Goal: Check status: Check status

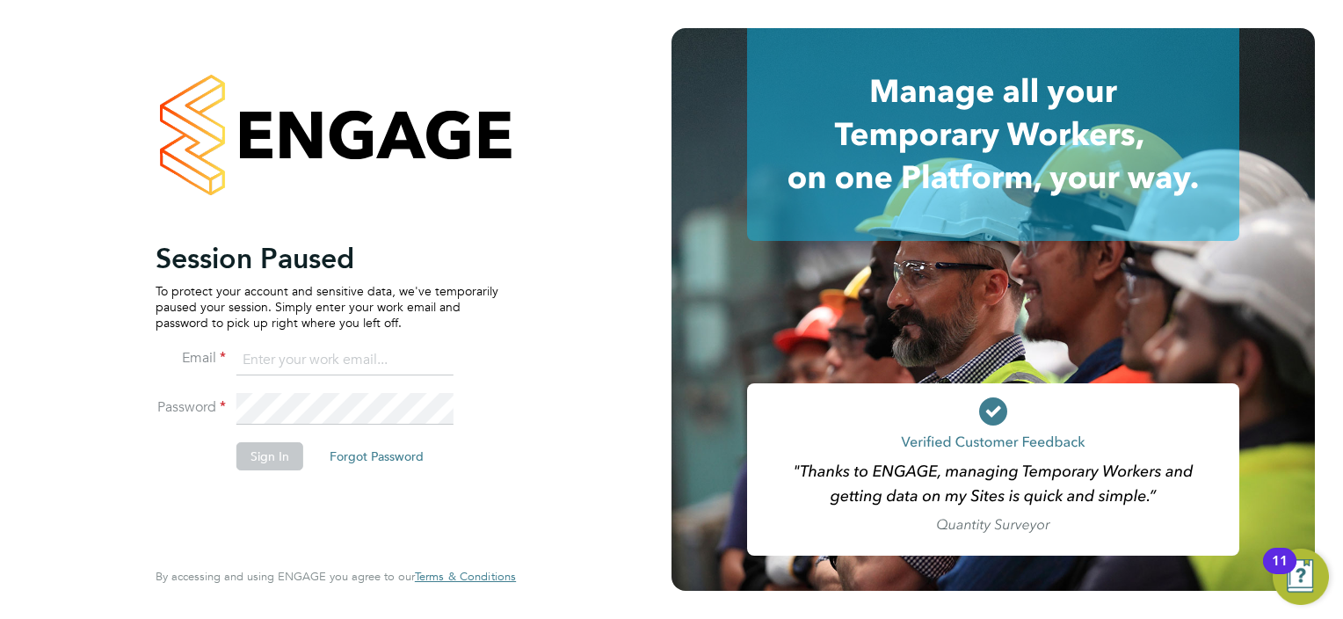
click at [331, 361] on input at bounding box center [345, 361] width 217 height 32
type input "olivercurrill@itsconstruction.co.uk"
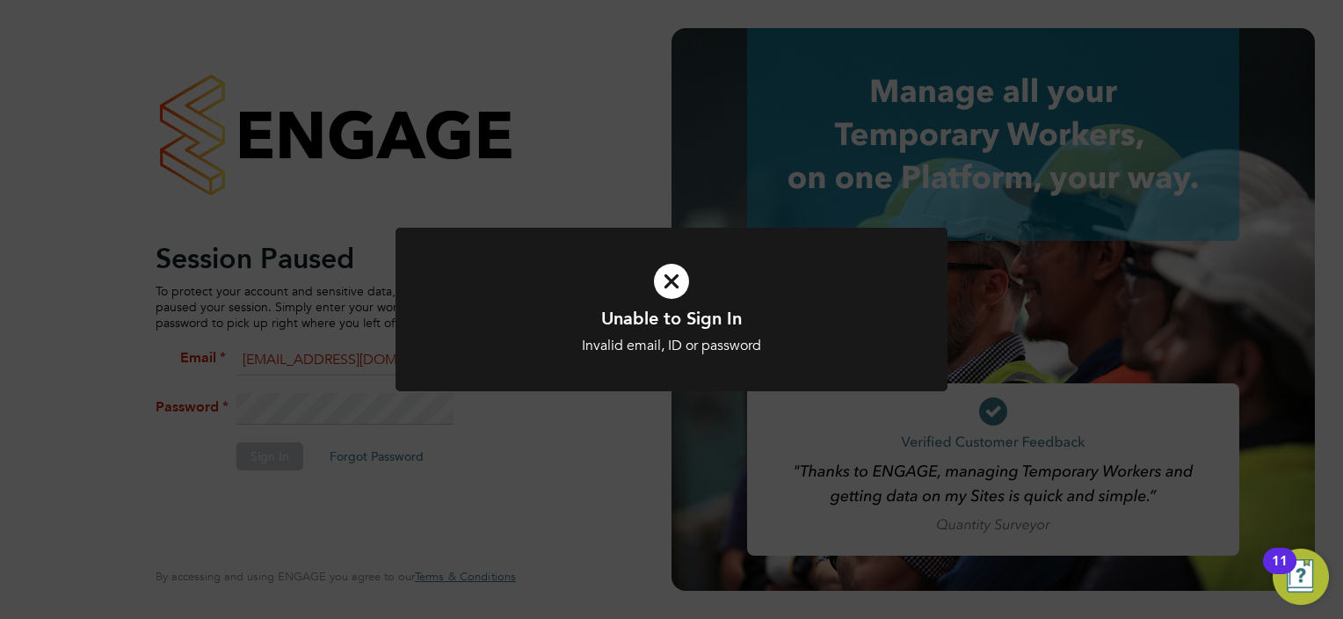
click at [680, 292] on icon at bounding box center [671, 281] width 457 height 69
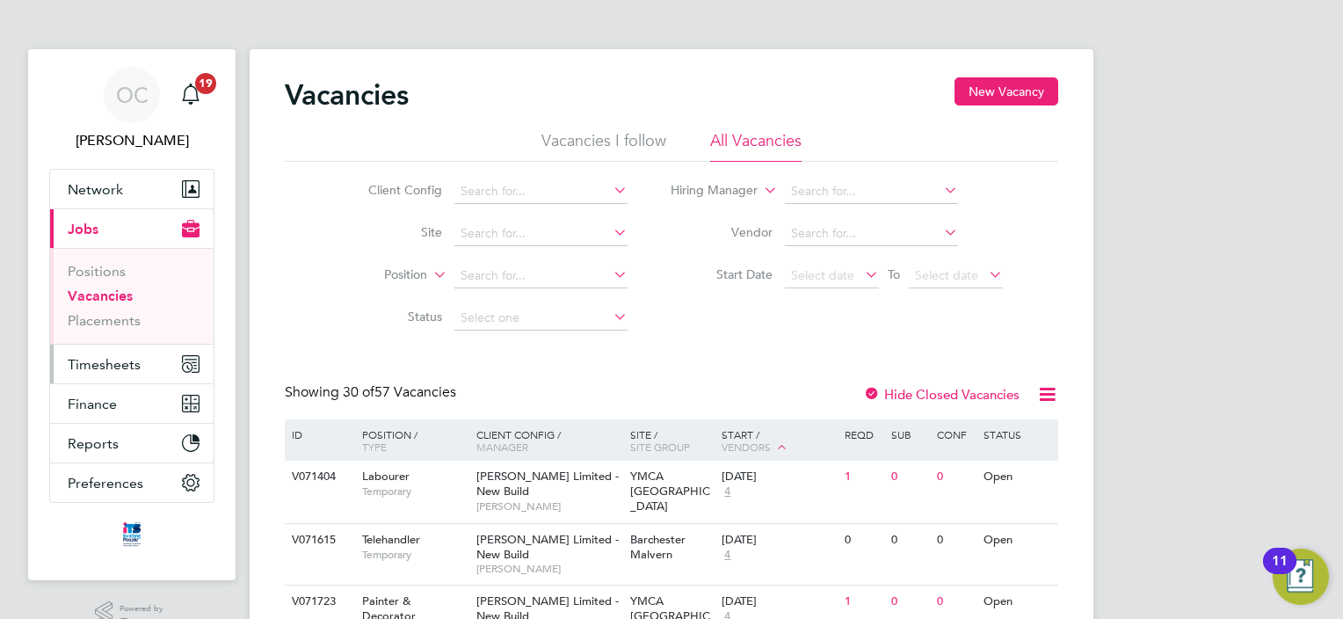
click at [115, 366] on span "Timesheets" at bounding box center [104, 364] width 73 height 17
click at [117, 367] on span "Timesheets" at bounding box center [104, 364] width 73 height 17
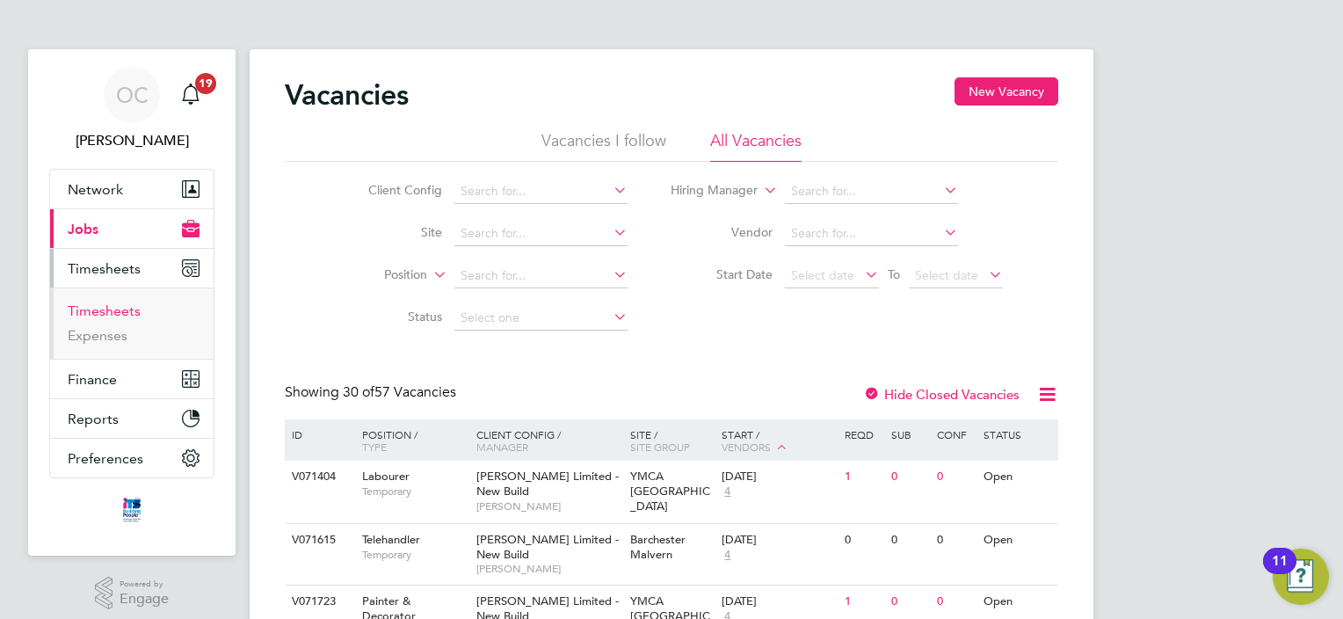
click at [113, 309] on link "Timesheets" at bounding box center [104, 310] width 73 height 17
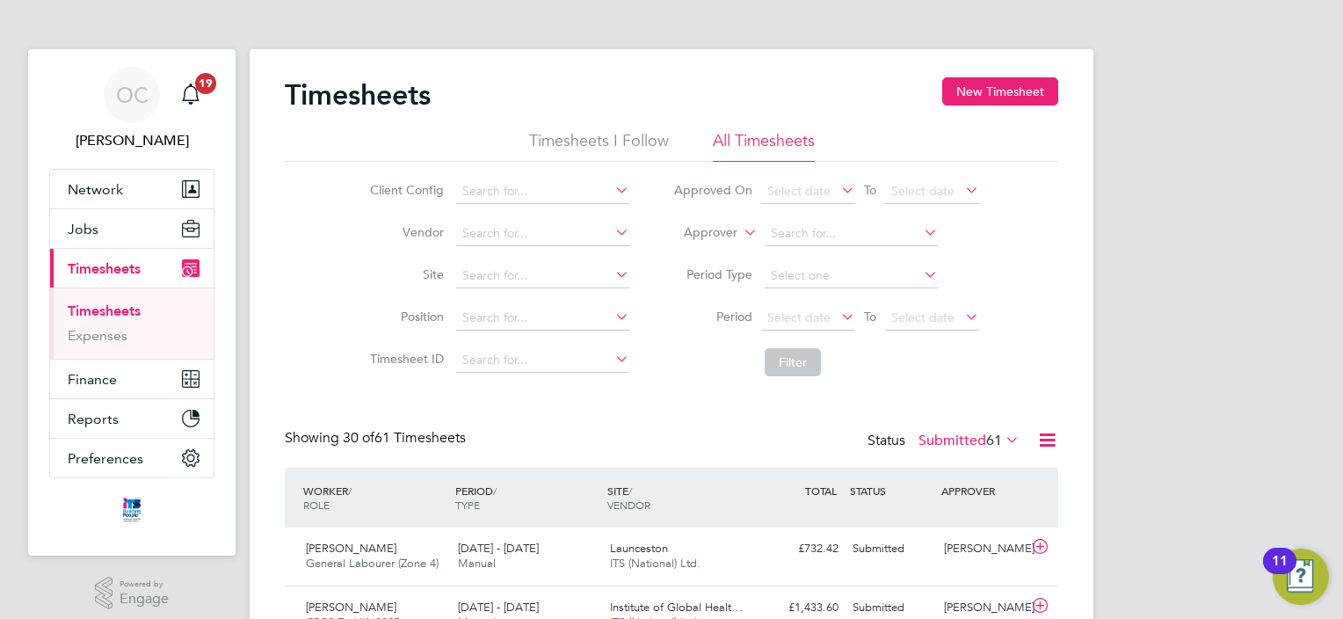
click at [612, 273] on icon at bounding box center [612, 274] width 0 height 25
type input "[GEOGRAPHIC_DATA]"
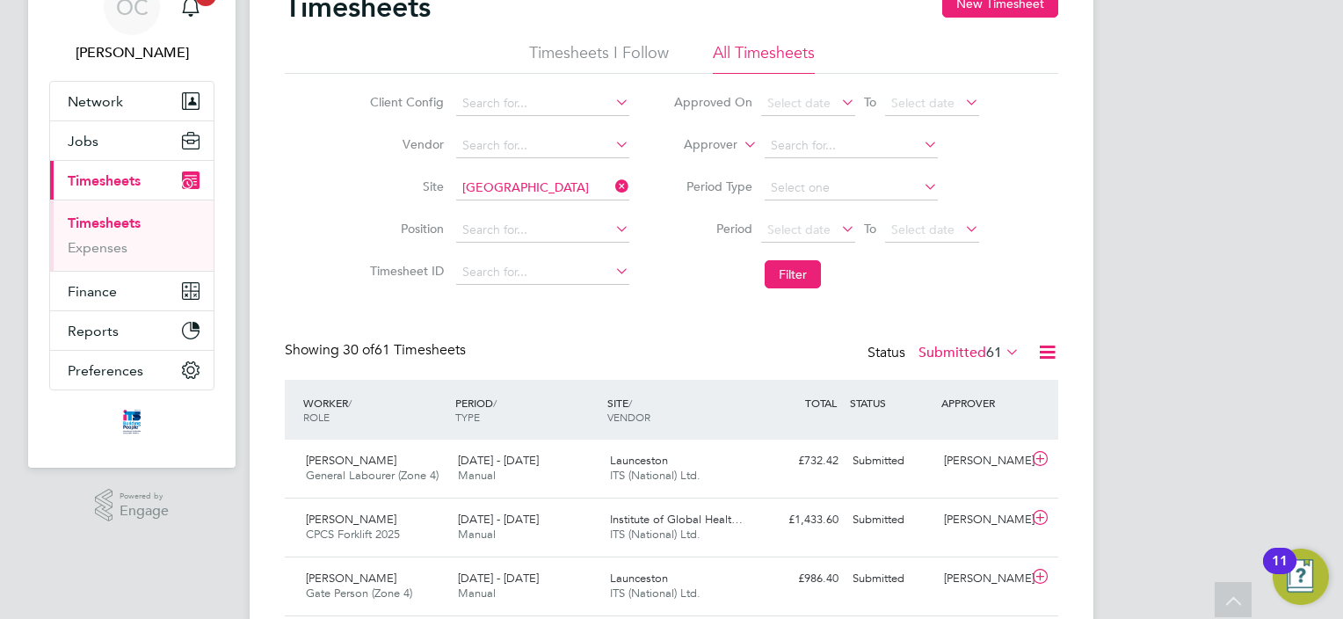
click at [838, 231] on icon at bounding box center [838, 228] width 0 height 25
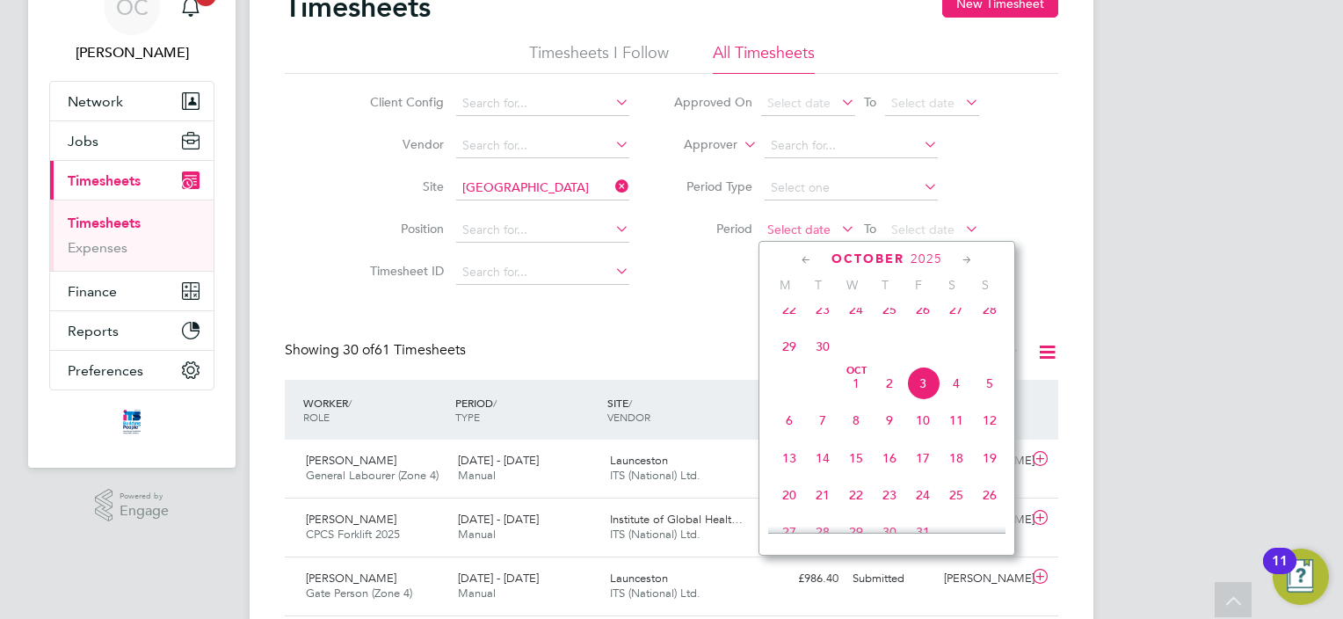
click at [835, 222] on span "Select date" at bounding box center [808, 231] width 94 height 24
click at [787, 318] on span "22" at bounding box center [789, 309] width 33 height 33
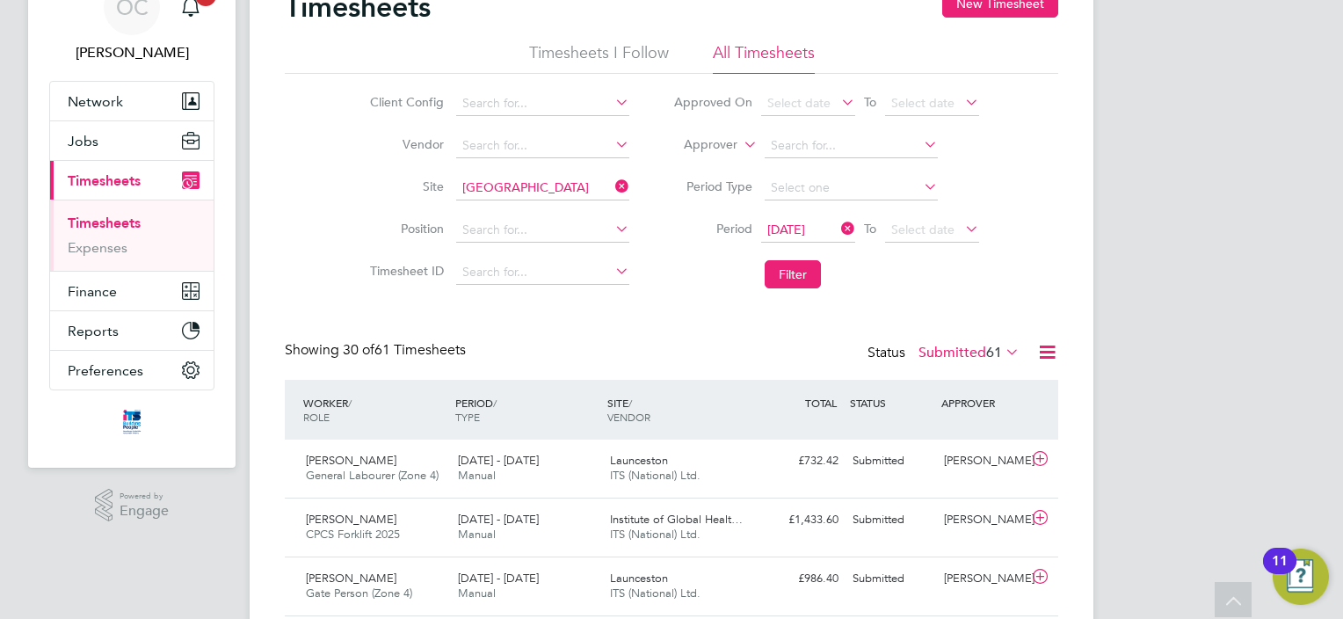
click at [962, 229] on icon at bounding box center [962, 228] width 0 height 25
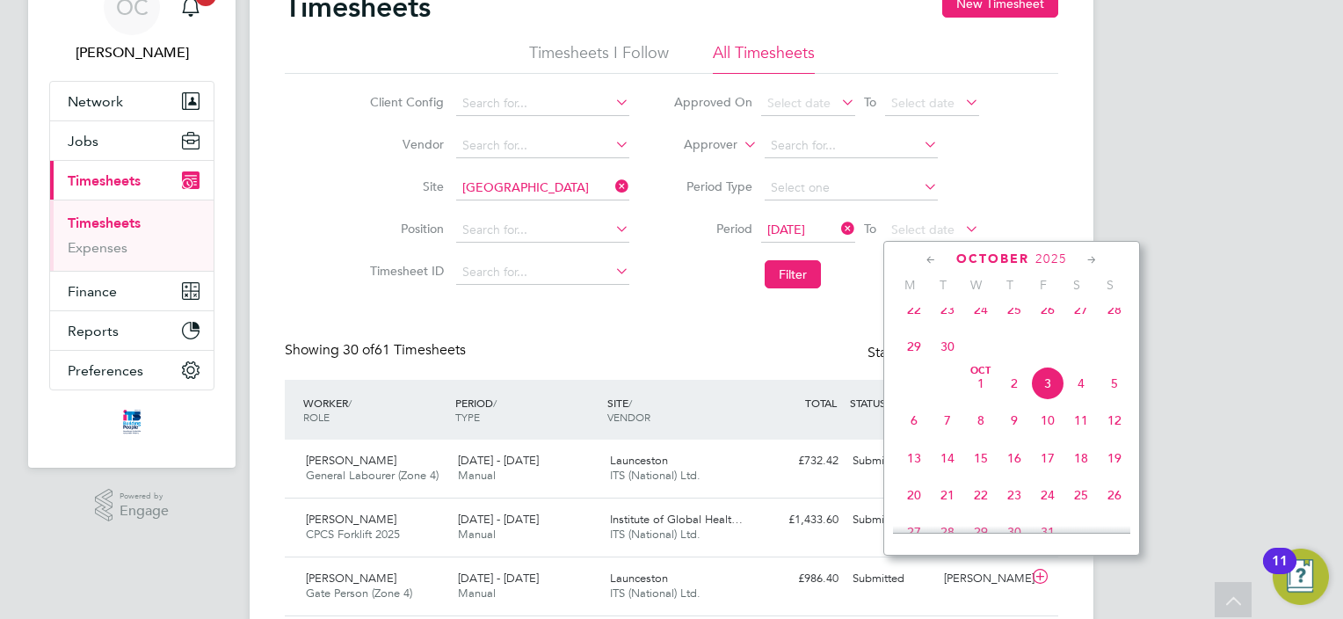
click at [1117, 323] on span "28" at bounding box center [1114, 309] width 33 height 33
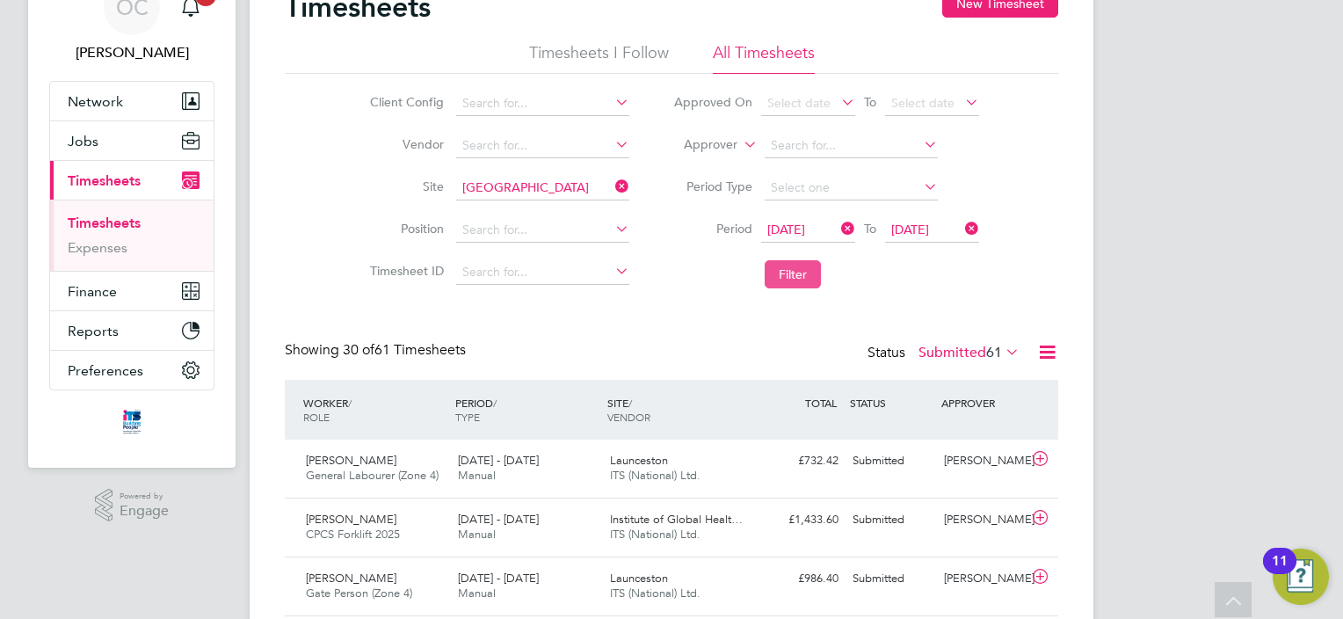
click at [819, 285] on button "Filter" at bounding box center [793, 274] width 56 height 28
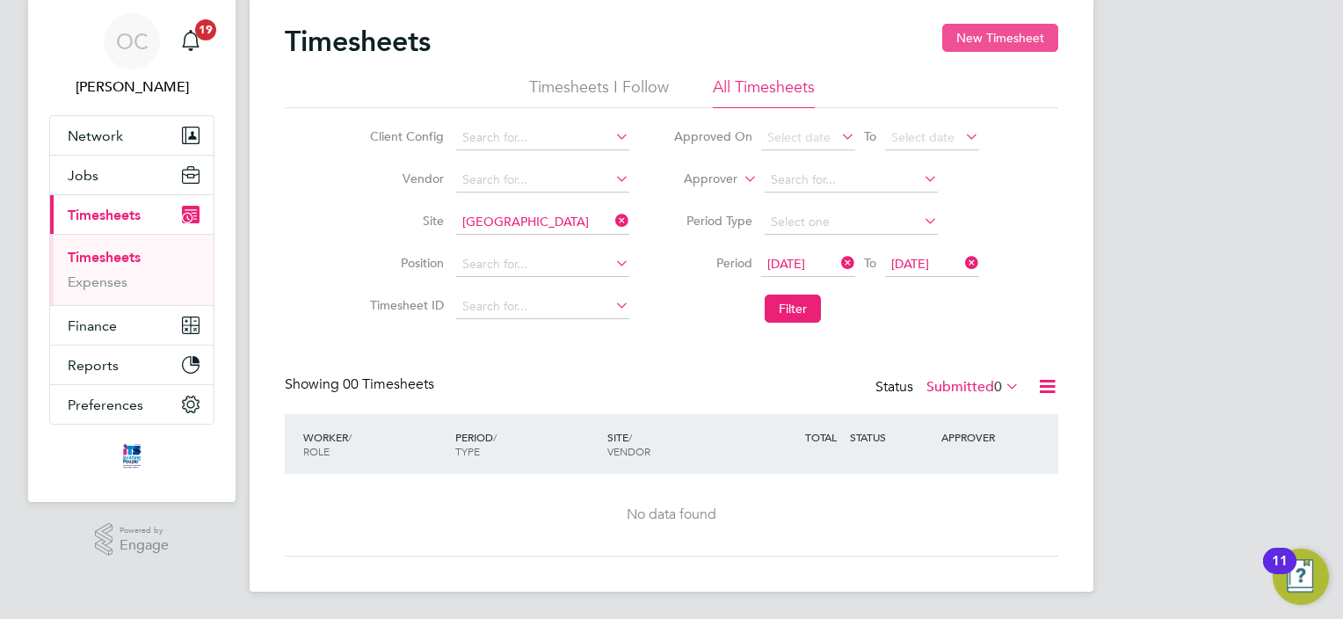
click at [985, 39] on button "New Timesheet" at bounding box center [1001, 38] width 116 height 28
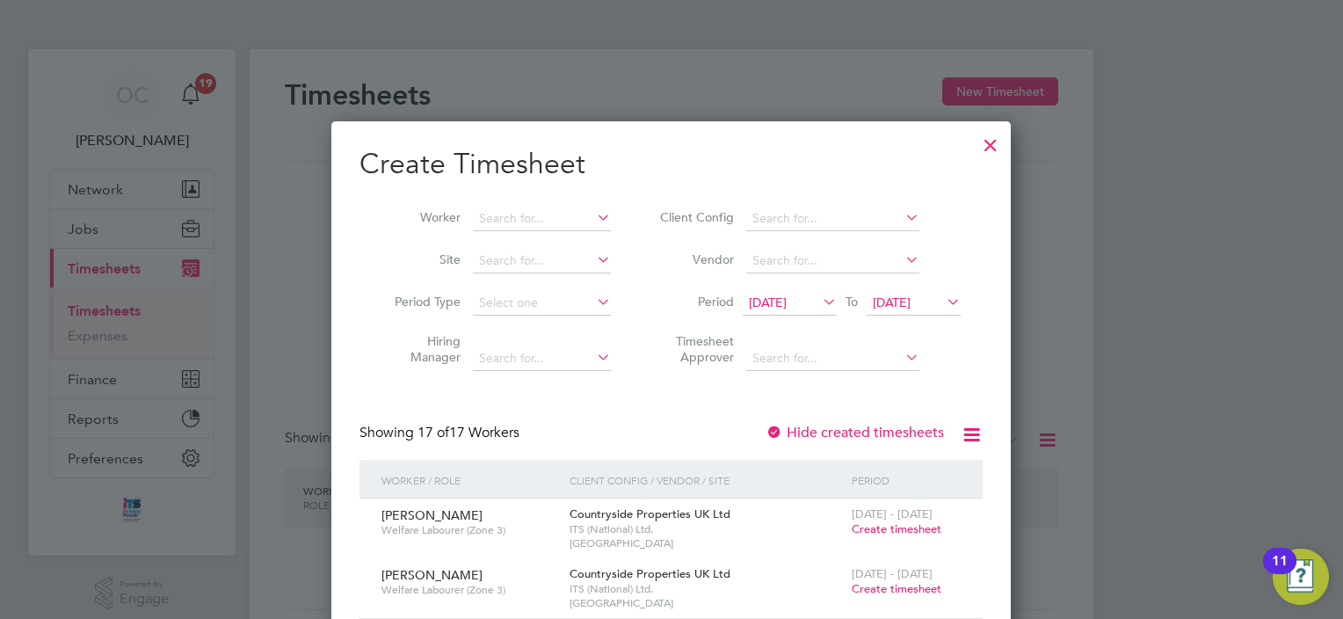
click at [943, 295] on icon at bounding box center [943, 301] width 0 height 25
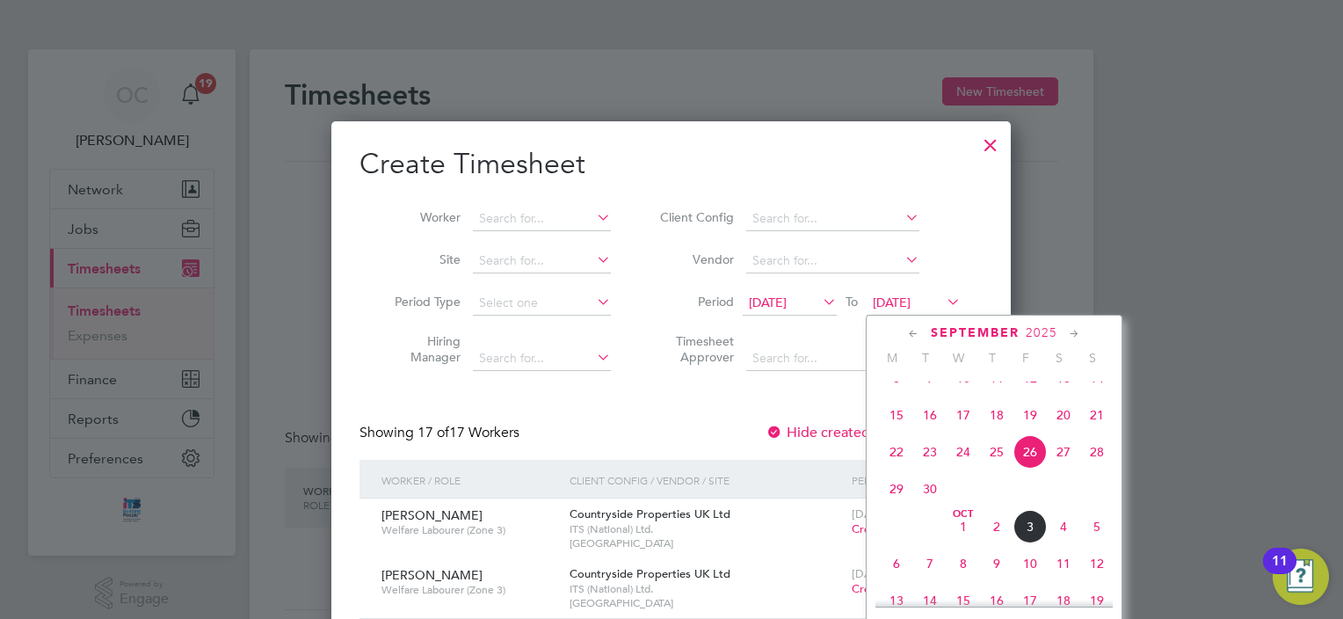
click at [1101, 469] on span "28" at bounding box center [1097, 451] width 33 height 33
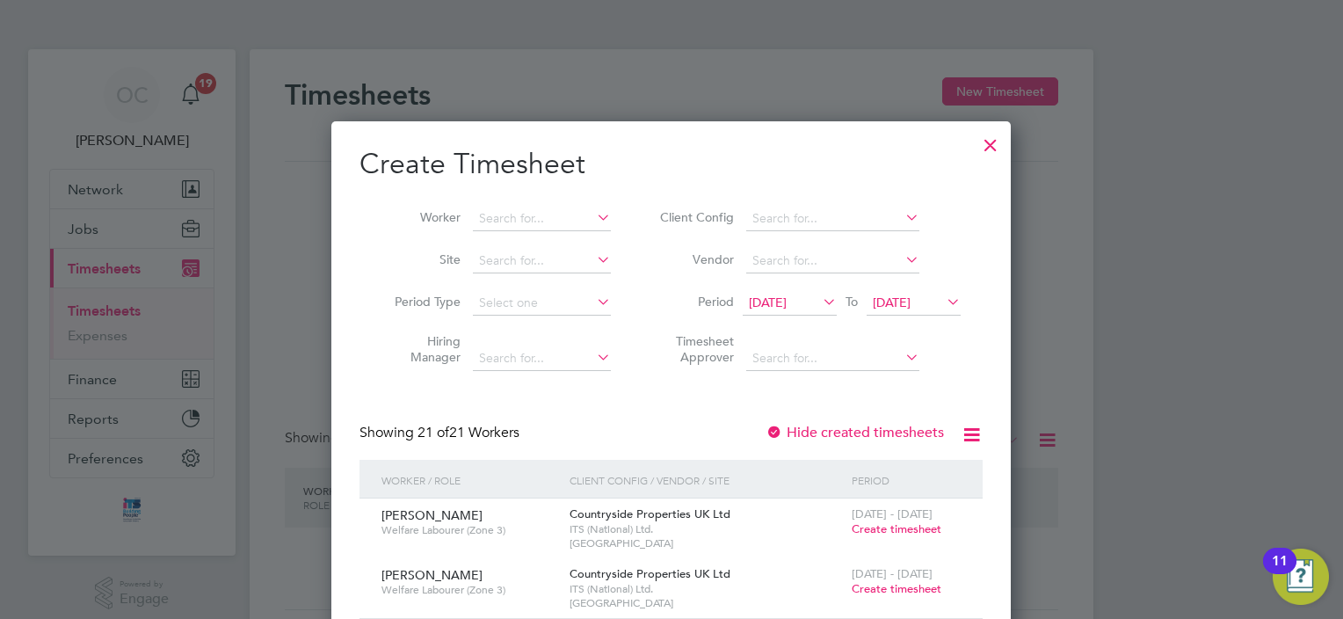
click at [593, 261] on icon at bounding box center [593, 259] width 0 height 25
type input "[GEOGRAPHIC_DATA]"
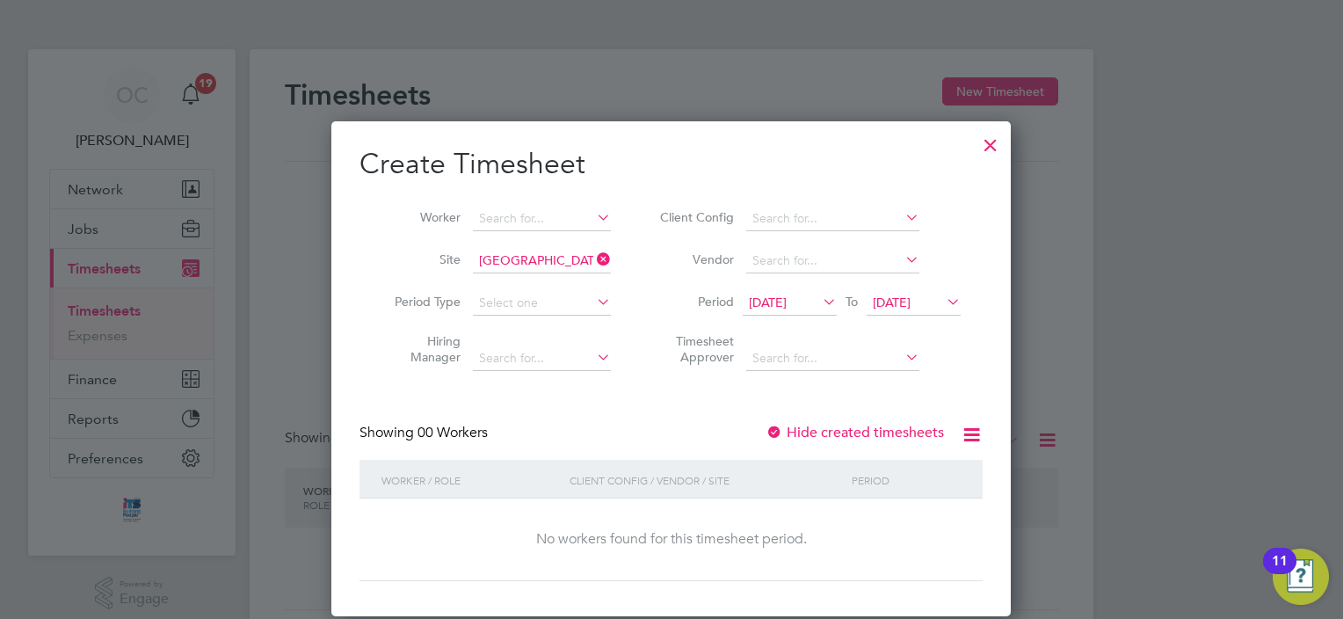
click at [779, 429] on div at bounding box center [775, 434] width 18 height 18
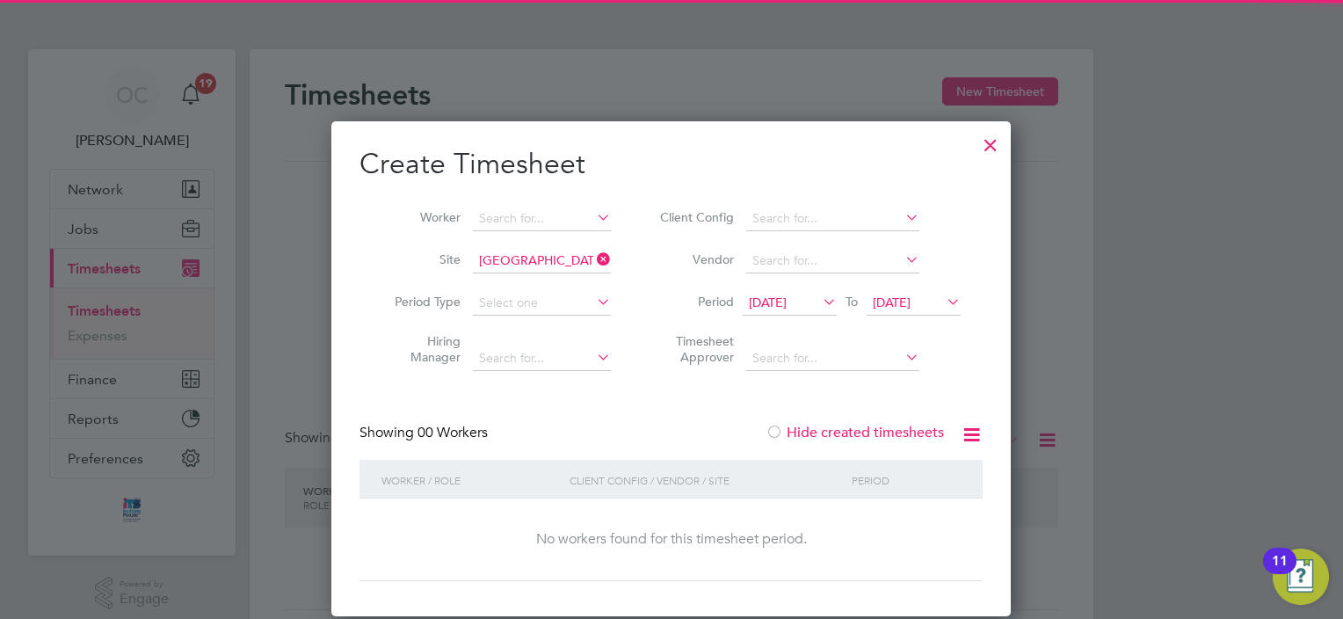
click at [779, 429] on div at bounding box center [775, 434] width 18 height 18
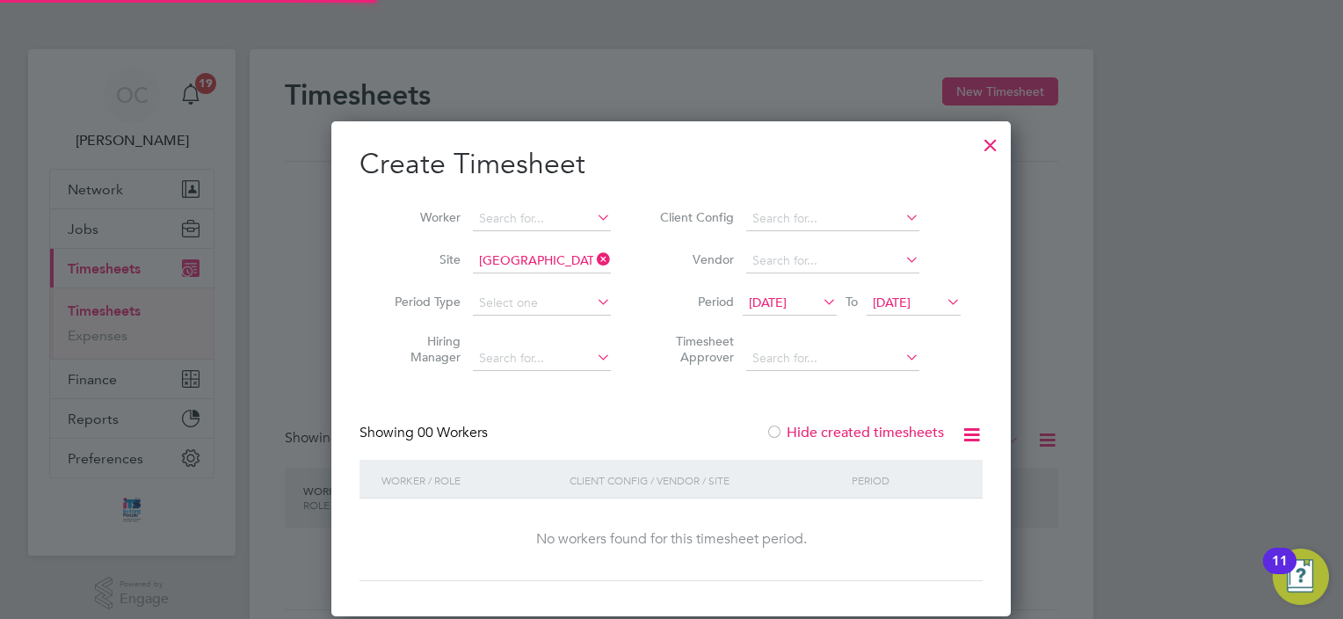
click at [779, 429] on div at bounding box center [775, 434] width 18 height 18
click at [1000, 142] on div at bounding box center [991, 141] width 32 height 32
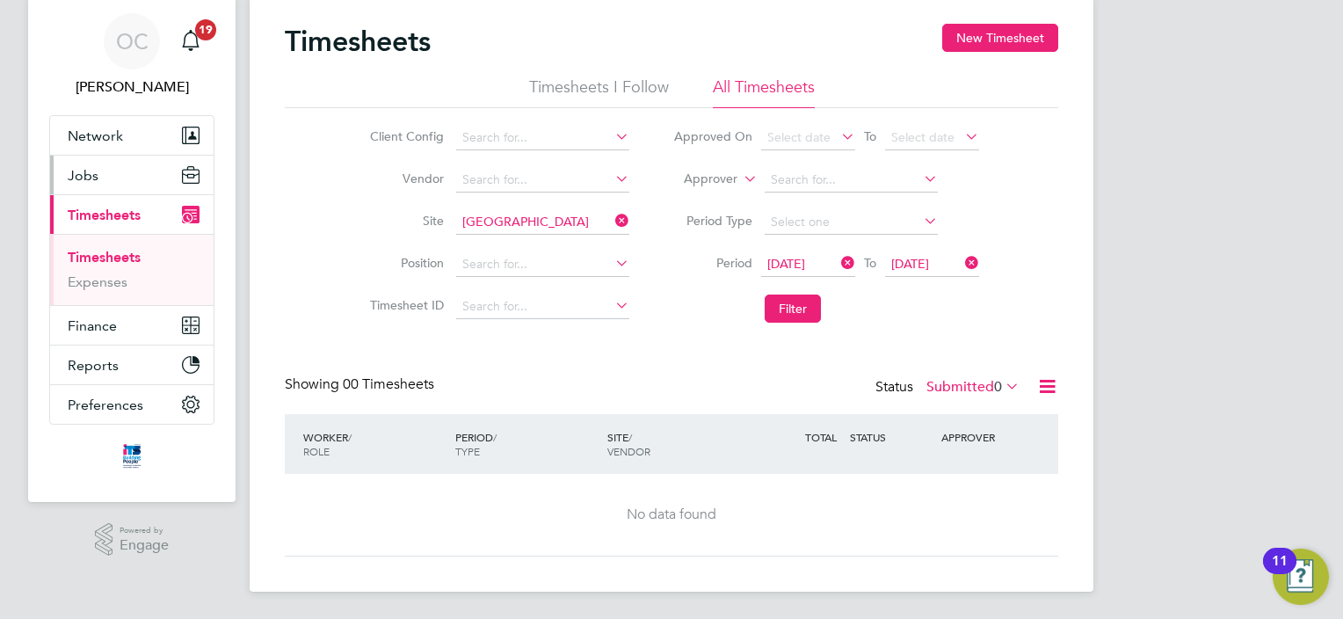
click at [88, 170] on span "Jobs" at bounding box center [83, 175] width 31 height 17
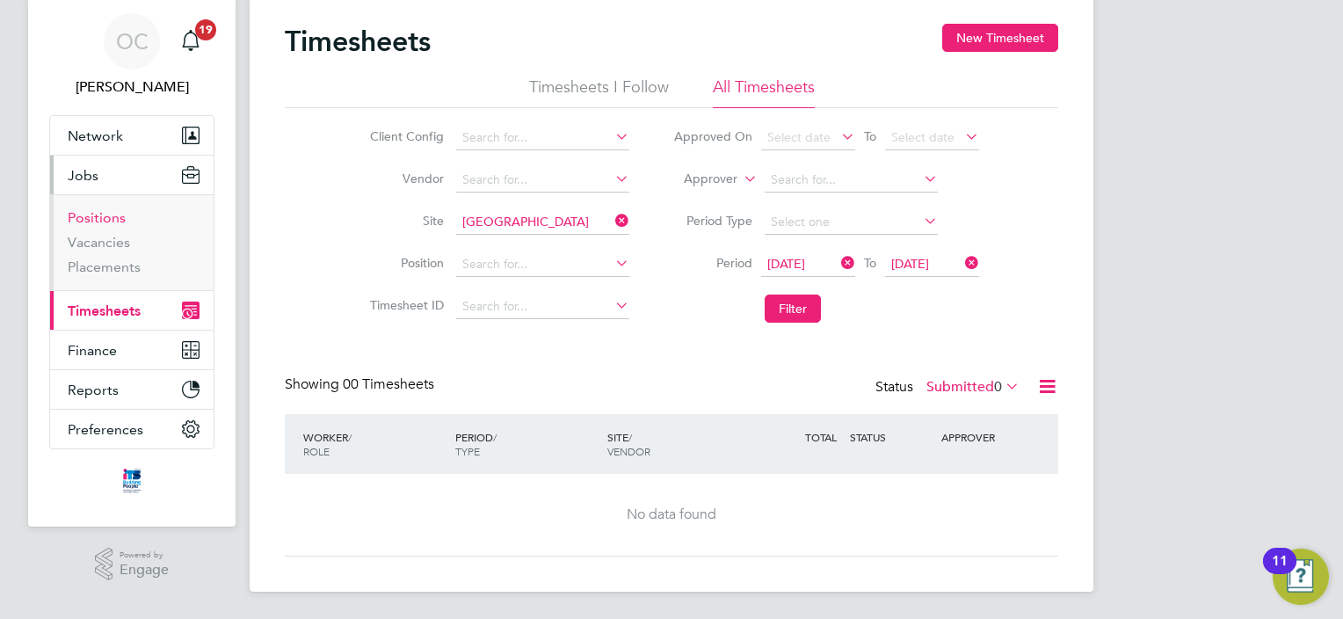
click at [106, 215] on link "Positions" at bounding box center [97, 217] width 58 height 17
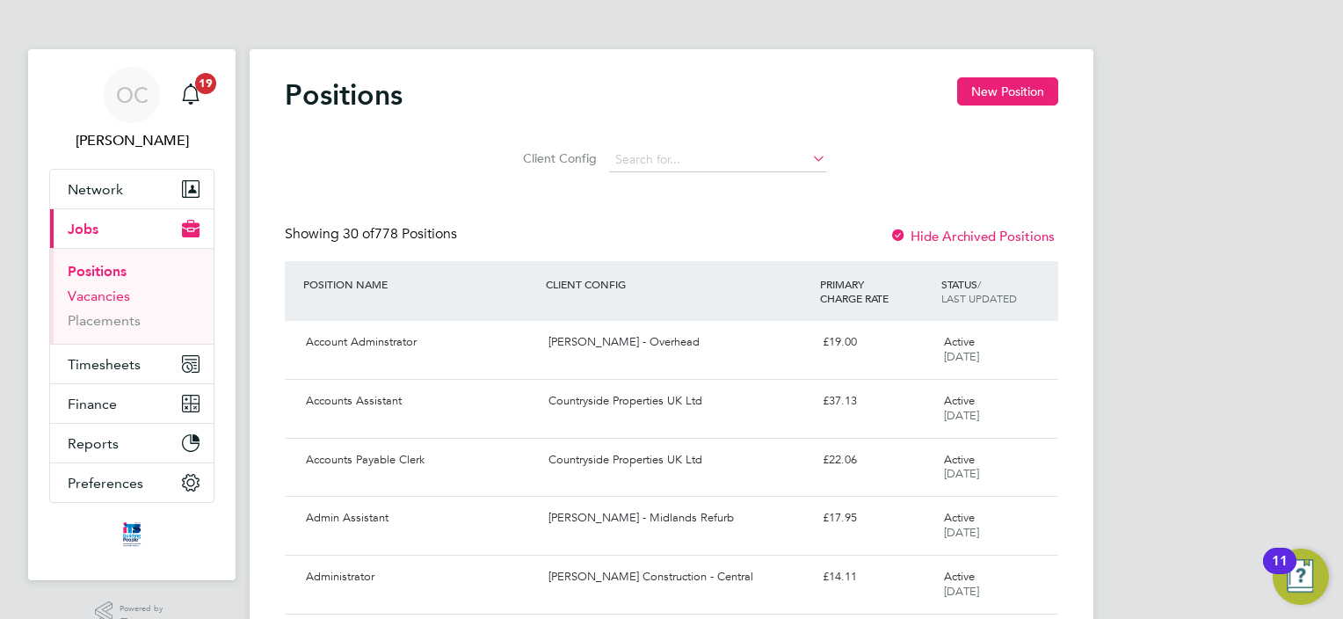
click at [110, 296] on link "Vacancies" at bounding box center [99, 296] width 62 height 17
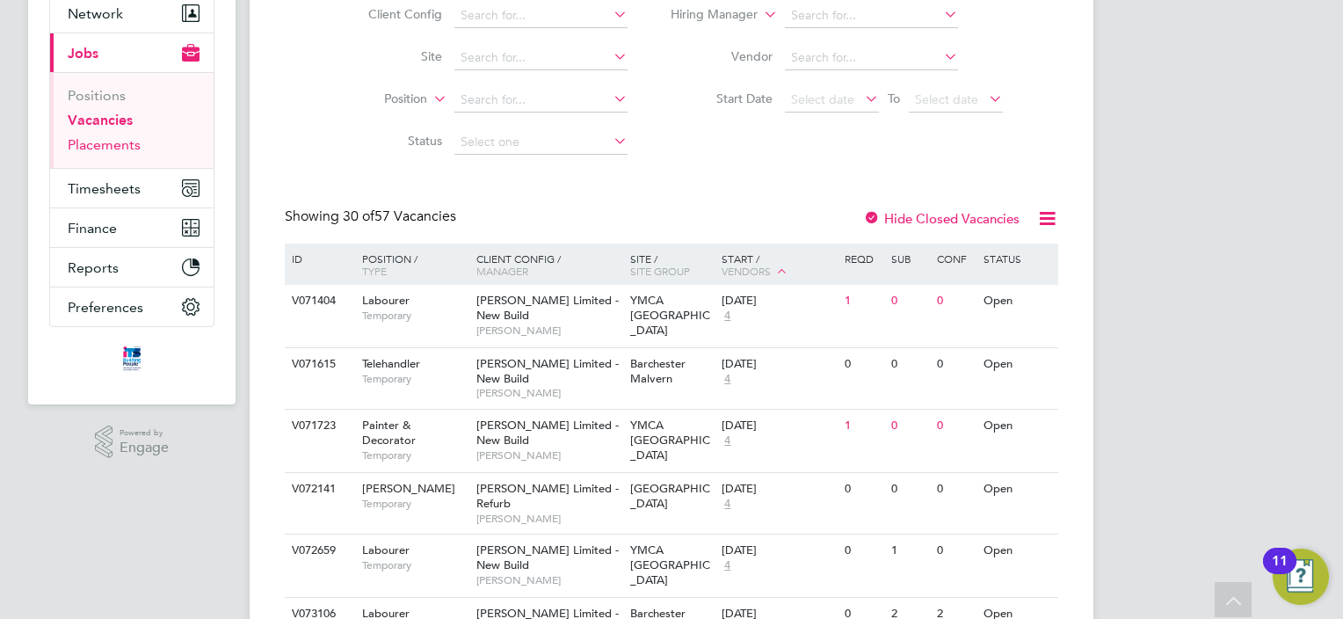
click at [106, 144] on link "Placements" at bounding box center [104, 144] width 73 height 17
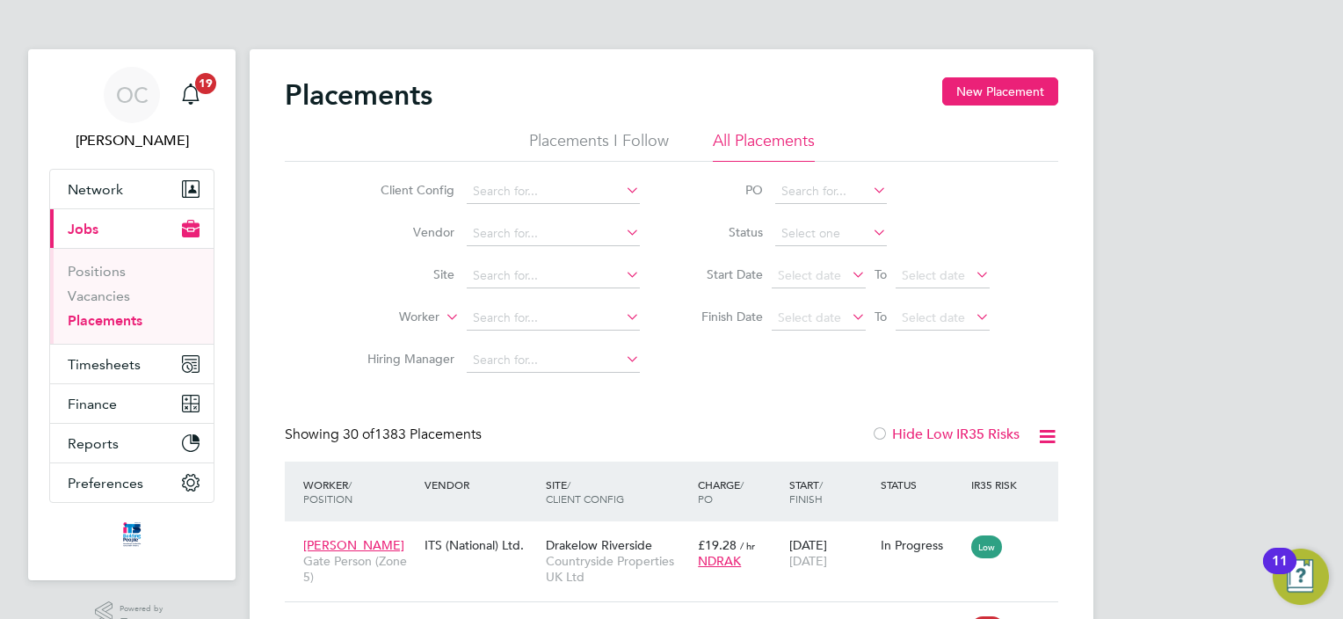
click at [622, 274] on icon at bounding box center [622, 274] width 0 height 25
type input "[GEOGRAPHIC_DATA]"
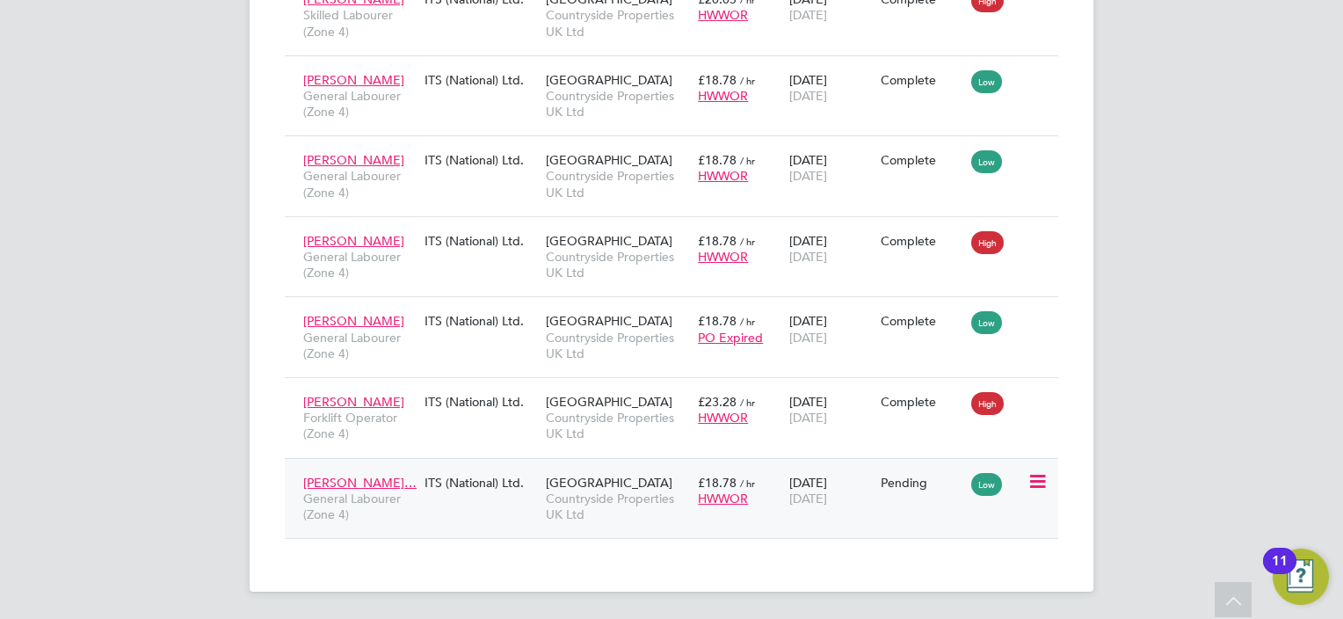
click at [822, 491] on span "[DATE]" at bounding box center [809, 499] width 38 height 16
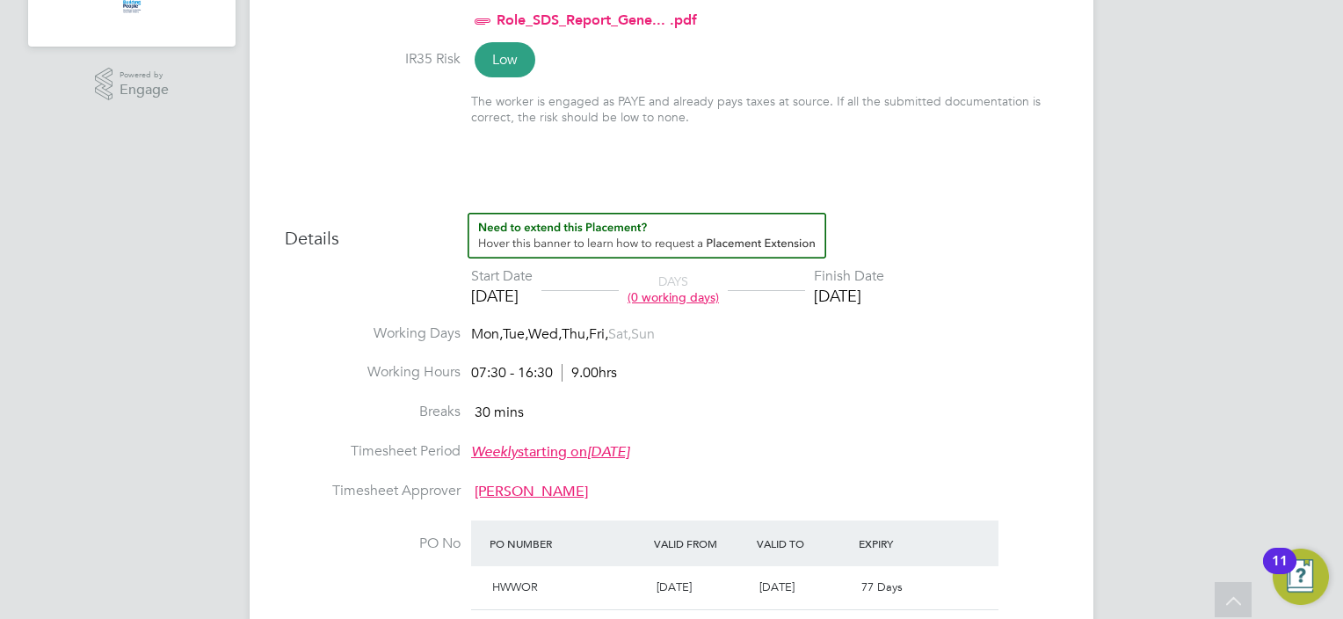
scroll to position [703, 0]
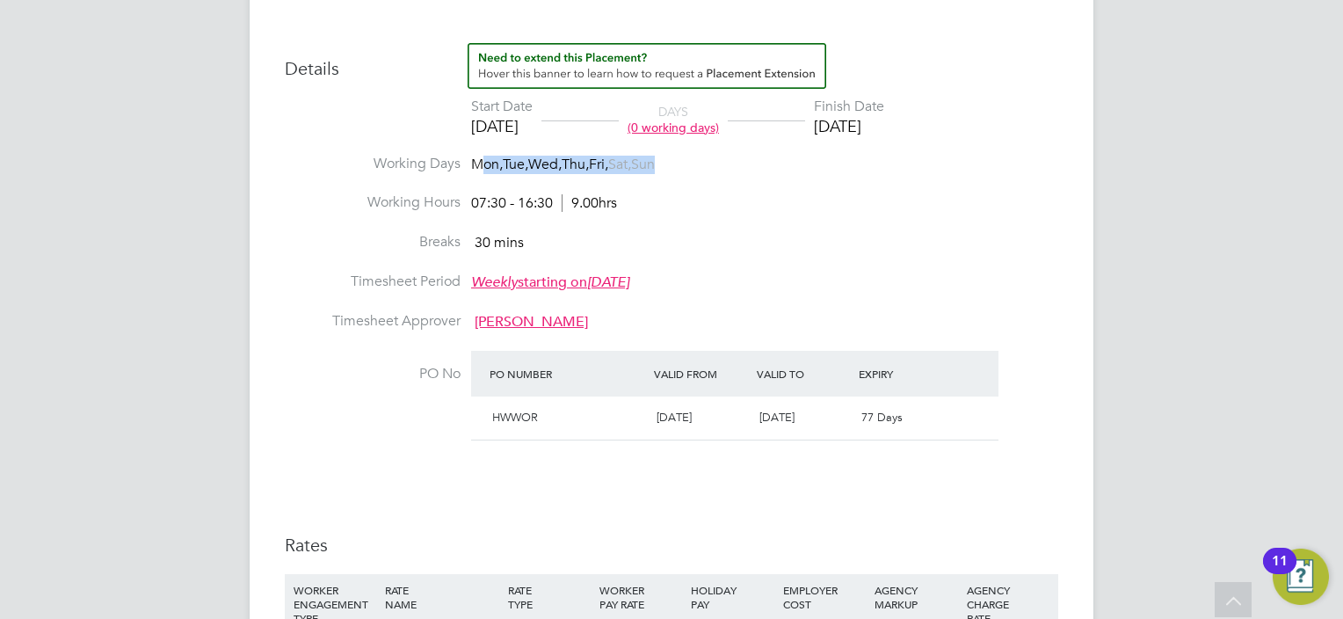
drag, startPoint x: 480, startPoint y: 164, endPoint x: 573, endPoint y: 181, distance: 94.7
click at [573, 183] on li "Working Days Mon, Tue, Wed, Thu, Fri, Sat, Sun" at bounding box center [672, 175] width 774 height 40
click at [584, 201] on span "9.00hrs" at bounding box center [589, 203] width 55 height 18
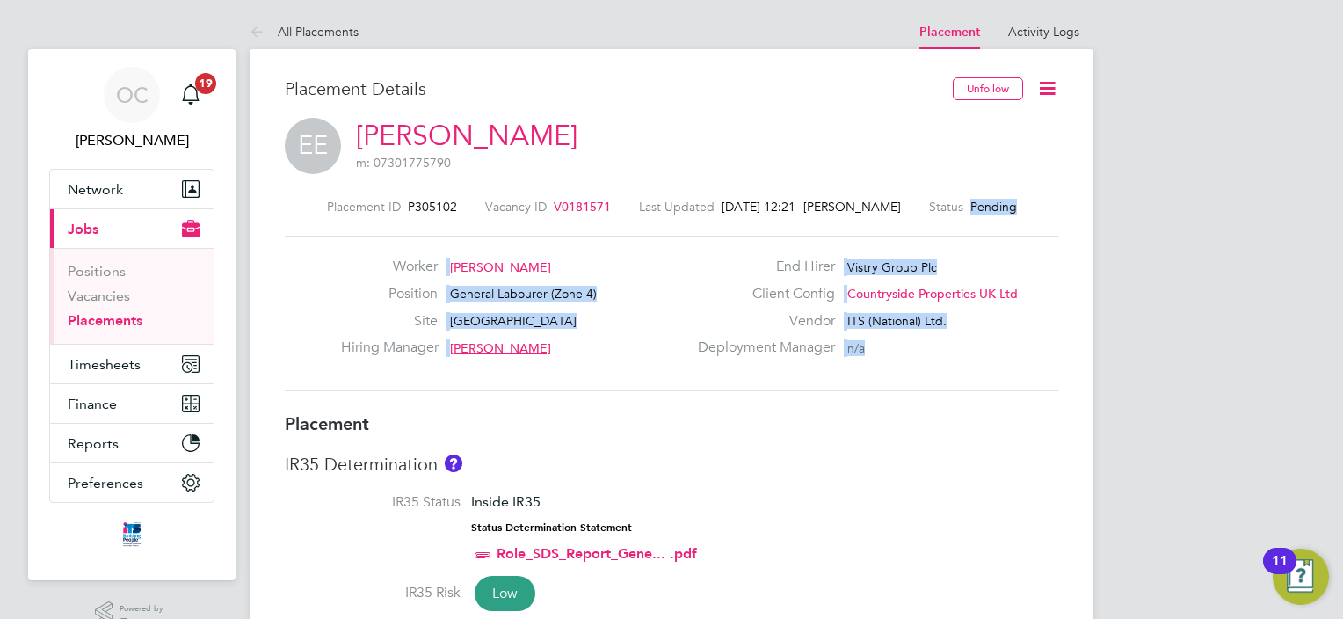
drag, startPoint x: 968, startPoint y: 204, endPoint x: 943, endPoint y: 218, distance: 29.1
click at [939, 211] on label "Status" at bounding box center [946, 207] width 34 height 16
click at [969, 187] on div "Placement ID P305102 Vacancy ID V0181571 Last Updated [DATE] 12:21 - [PERSON_NA…" at bounding box center [672, 296] width 774 height 236
click at [978, 211] on span "Pending" at bounding box center [994, 207] width 47 height 16
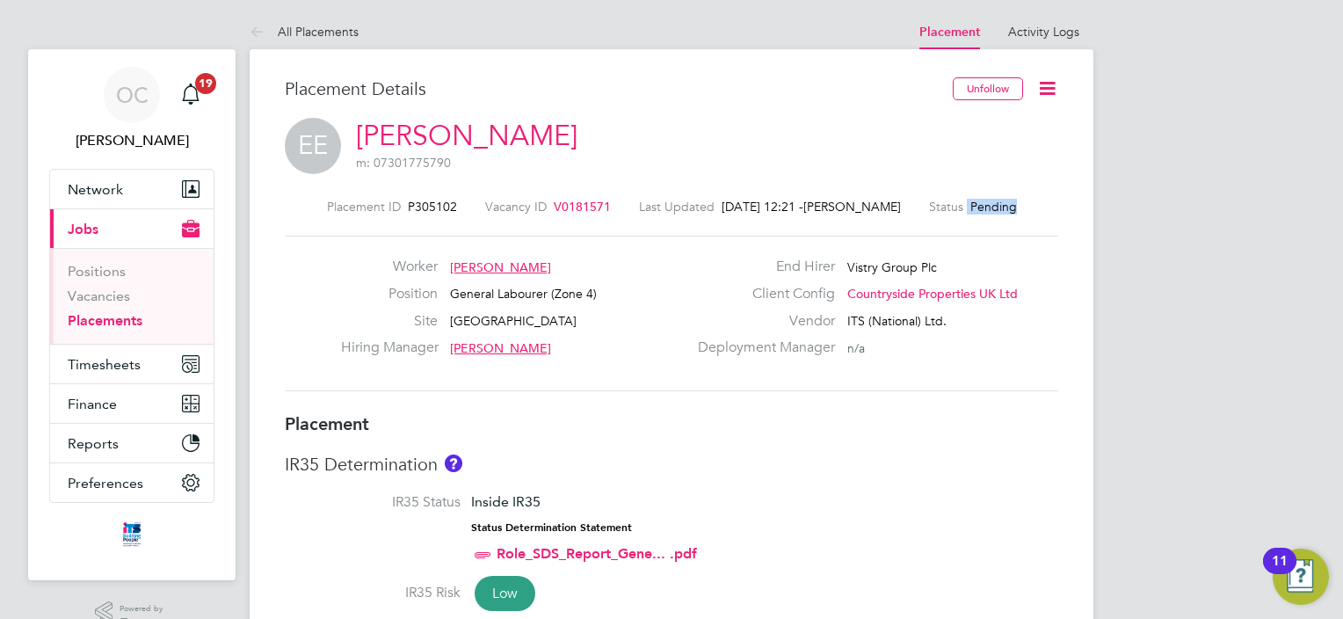
drag, startPoint x: 966, startPoint y: 210, endPoint x: 1029, endPoint y: 210, distance: 62.4
click at [1029, 210] on div "Placement ID P305102 Vacancy ID V0181571 Last Updated [DATE] 12:21 - [PERSON_NA…" at bounding box center [672, 207] width 774 height 16
drag, startPoint x: 987, startPoint y: 221, endPoint x: 976, endPoint y: 218, distance: 10.9
click at [986, 221] on div "Placement ID P305102 Vacancy ID V0181571 Last Updated [DATE] 12:21 - [PERSON_NA…" at bounding box center [672, 296] width 774 height 236
drag, startPoint x: 969, startPoint y: 207, endPoint x: 1030, endPoint y: 200, distance: 62.1
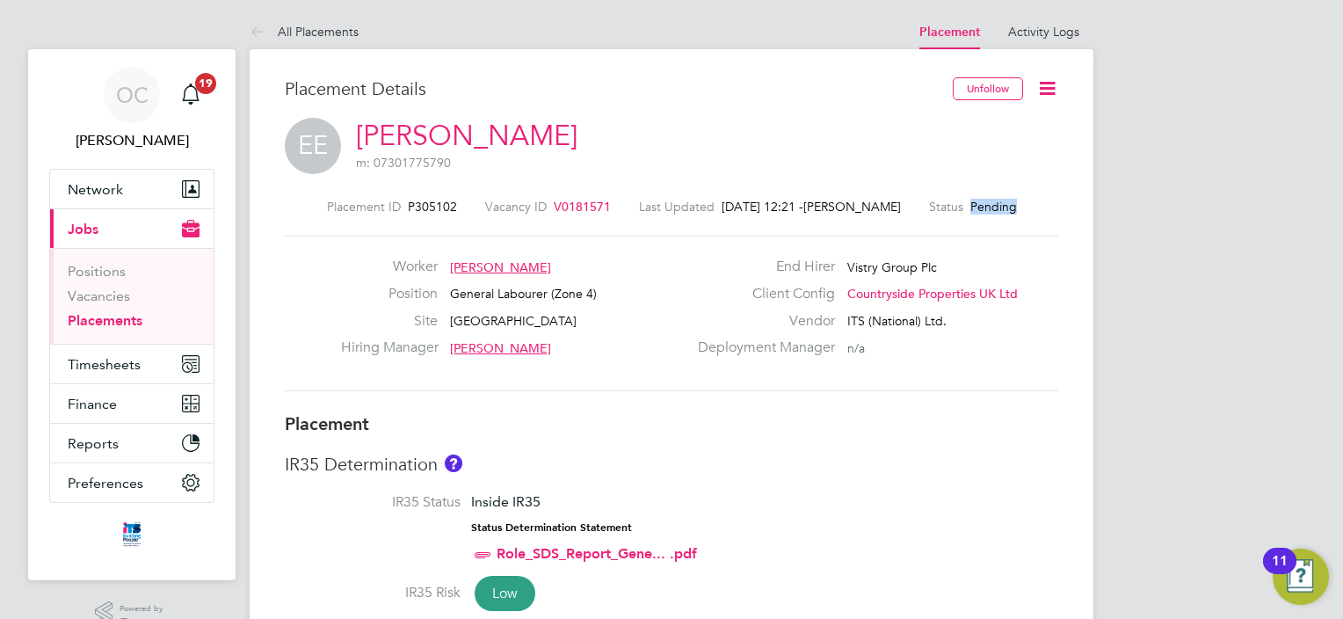
click at [1030, 200] on div "Placement ID P305102 Vacancy ID V0181571 Last Updated [DATE] 12:21 - [PERSON_NA…" at bounding box center [672, 207] width 774 height 16
click at [948, 232] on div "Placement ID P305102 Vacancy ID V0181571 Last Updated [DATE] 12:21 - [PERSON_NA…" at bounding box center [672, 296] width 774 height 236
drag, startPoint x: 966, startPoint y: 201, endPoint x: 1040, endPoint y: 215, distance: 75.0
click at [1047, 208] on div "Placement ID P305102 Vacancy ID V0181571 Last Updated [DATE] 12:21 - [PERSON_NA…" at bounding box center [672, 207] width 774 height 16
click at [1001, 227] on div "Placement ID P305102 Vacancy ID V0181571 Last Updated [DATE] 12:21 - [PERSON_NA…" at bounding box center [672, 296] width 774 height 236
